Goal: Task Accomplishment & Management: Manage account settings

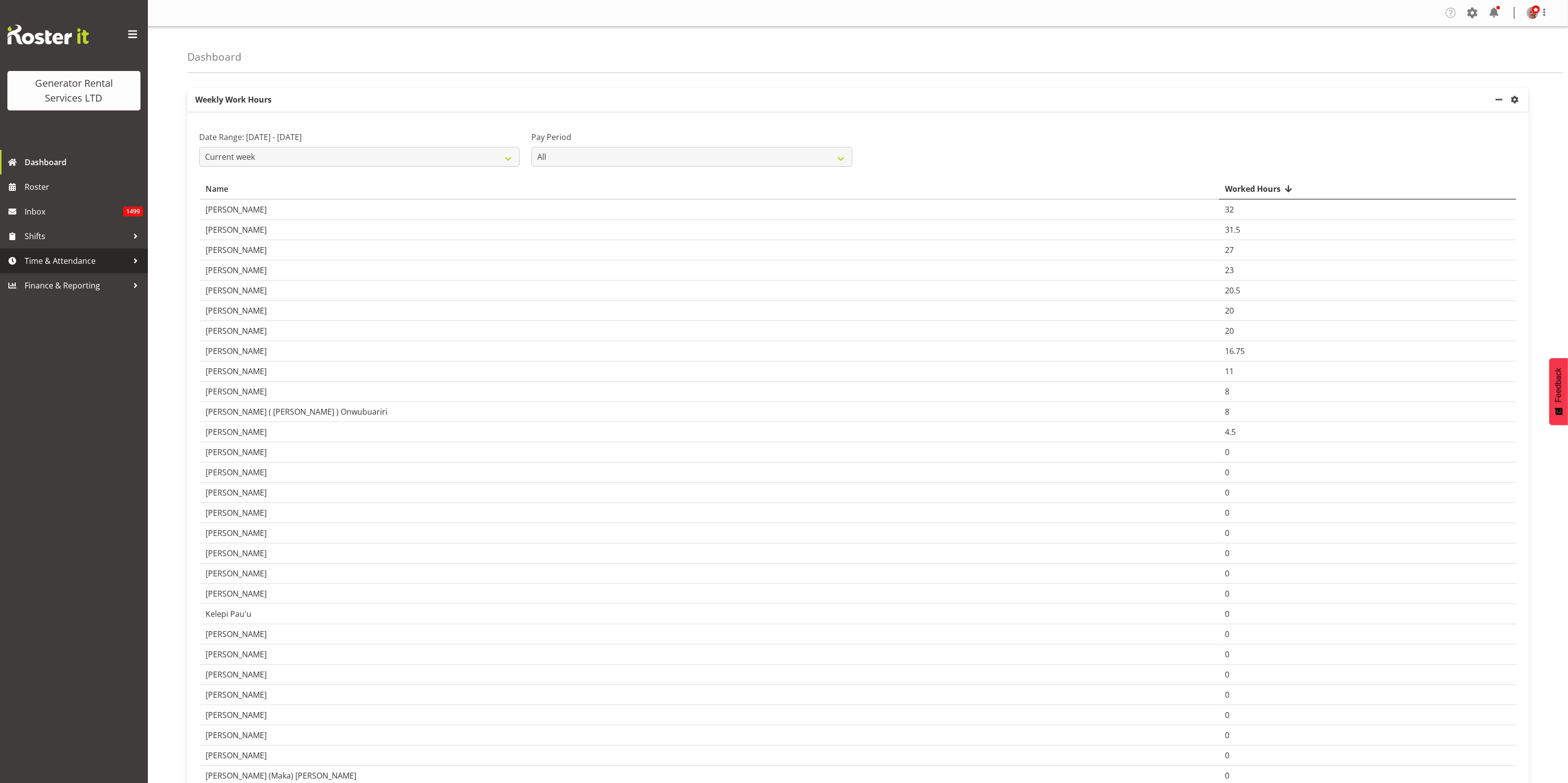
click at [46, 260] on span "Time & Attendance" at bounding box center [76, 261] width 103 height 15
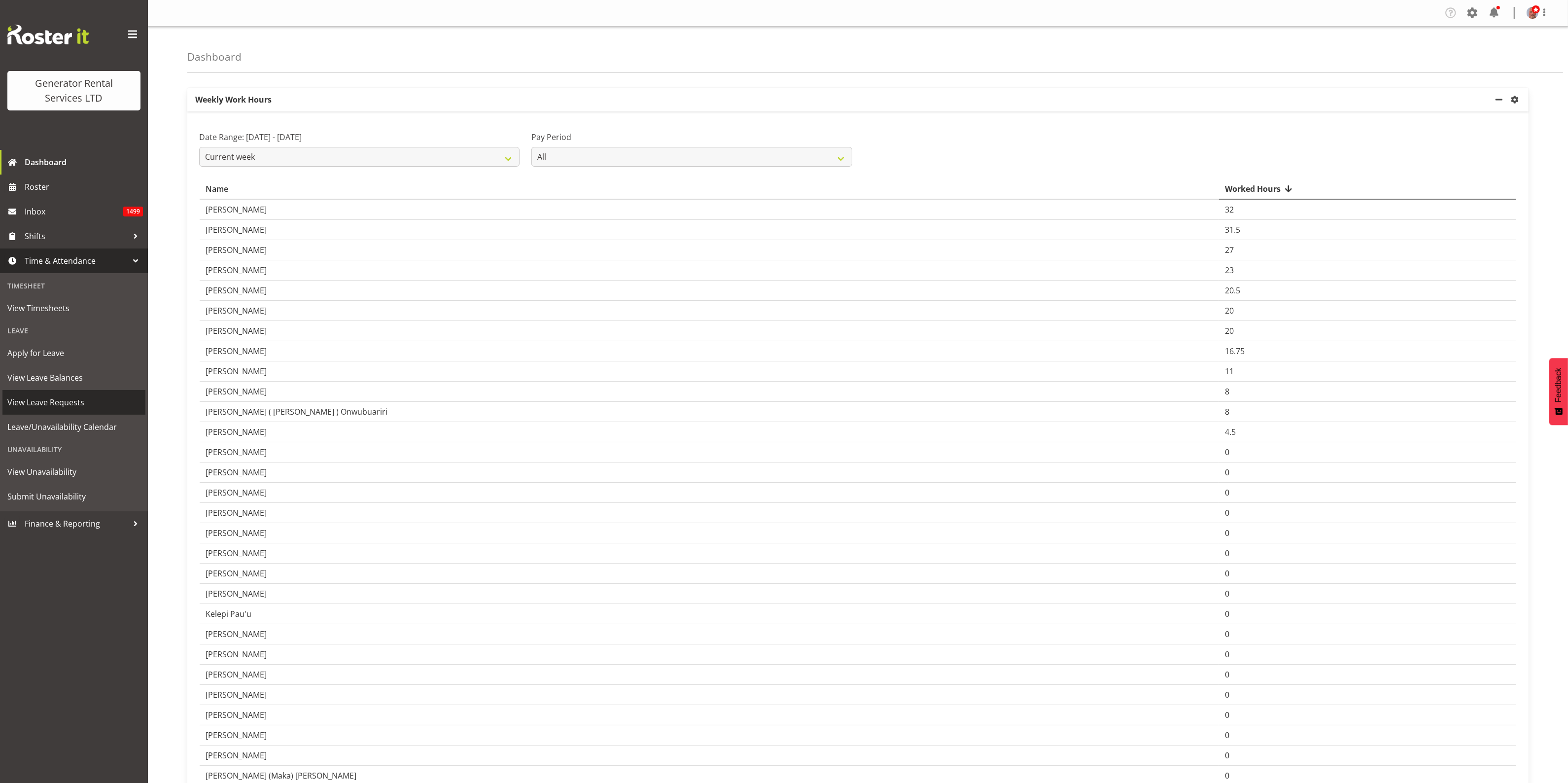
click at [53, 401] on span "View Leave Requests" at bounding box center [74, 402] width 133 height 15
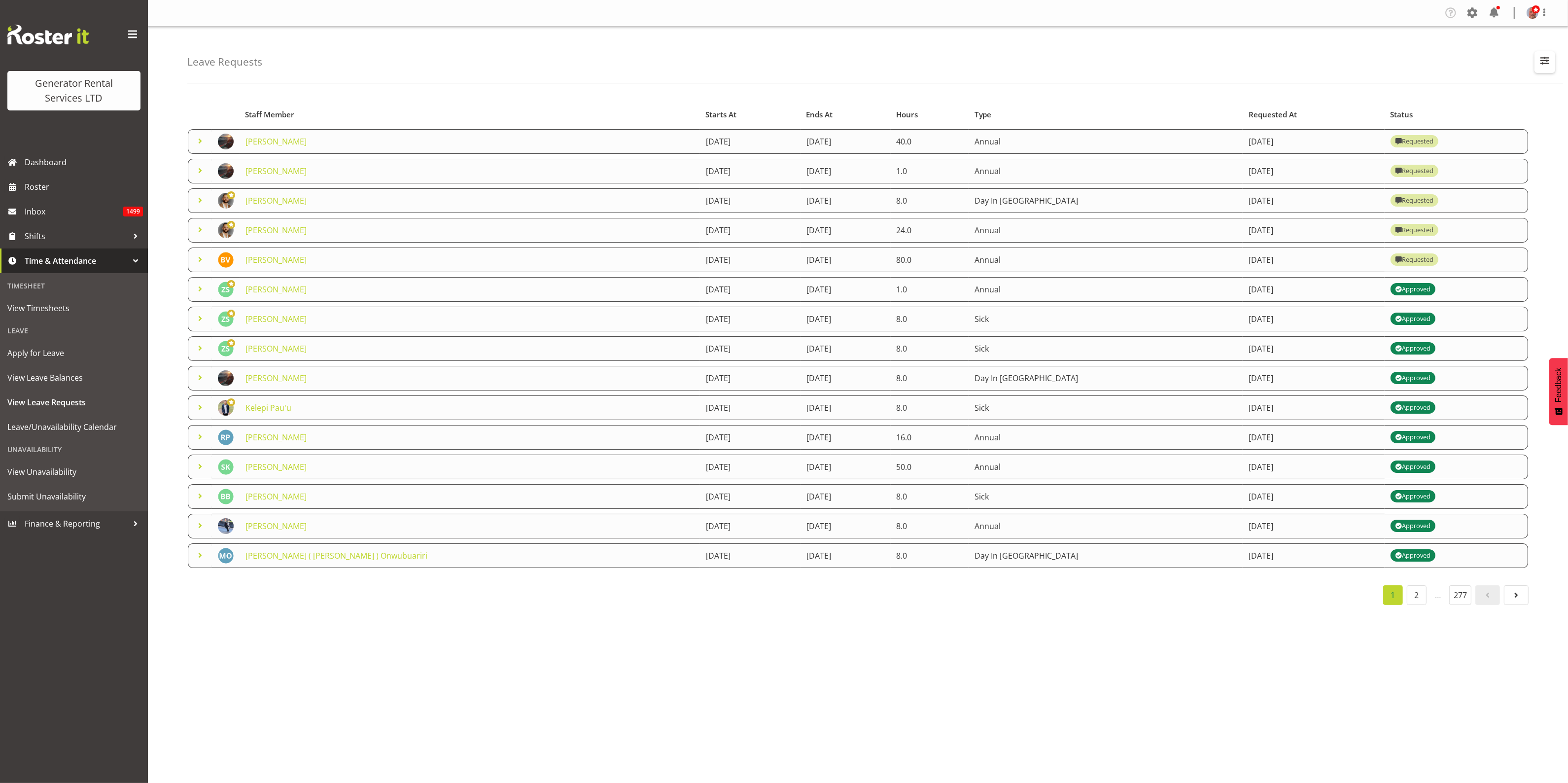
click at [1546, 62] on span "button" at bounding box center [1544, 60] width 13 height 13
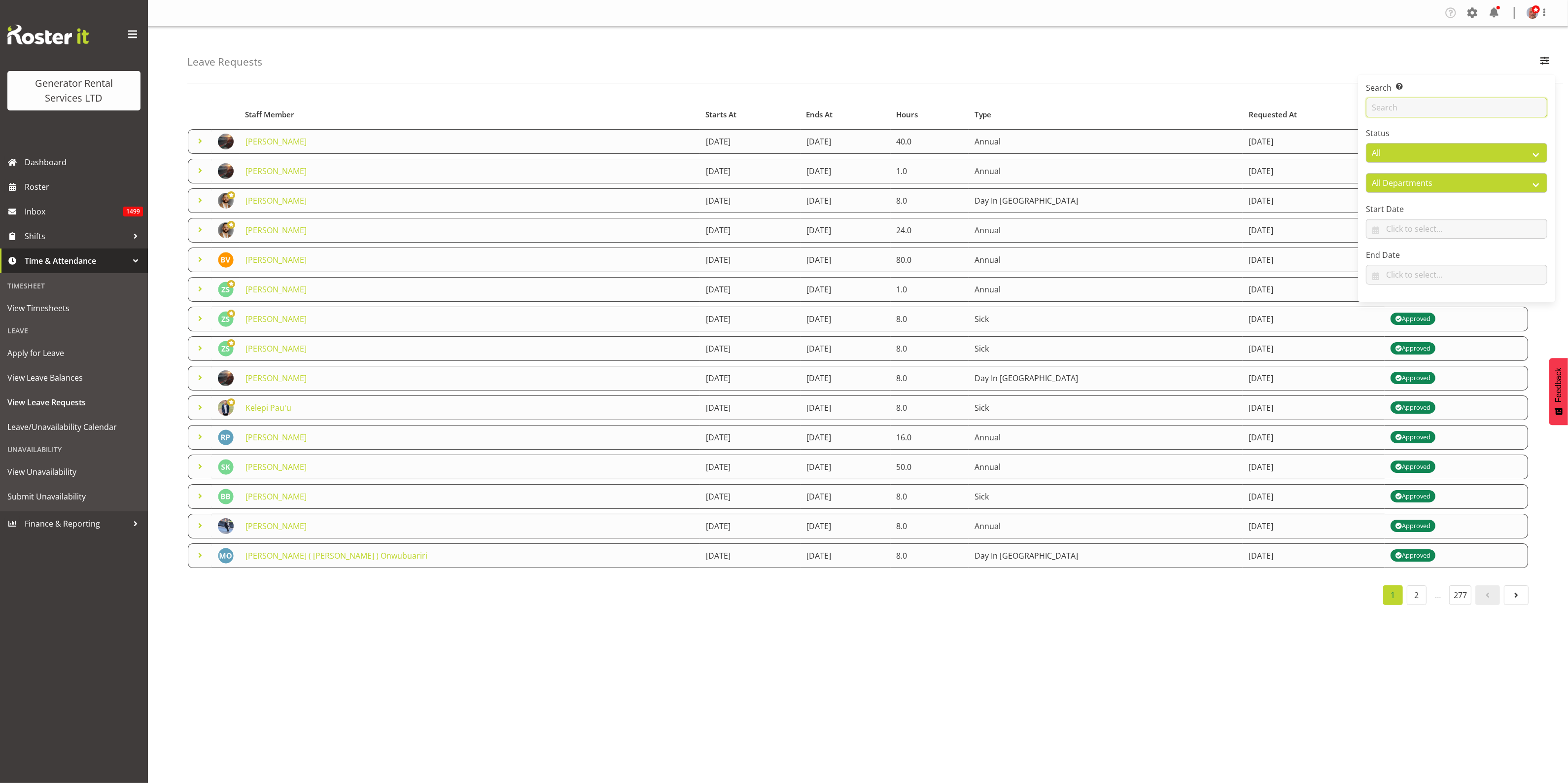
click at [1455, 106] on input "text" at bounding box center [1457, 107] width 181 height 20
type input "kat"
